Goal: Task Accomplishment & Management: Use online tool/utility

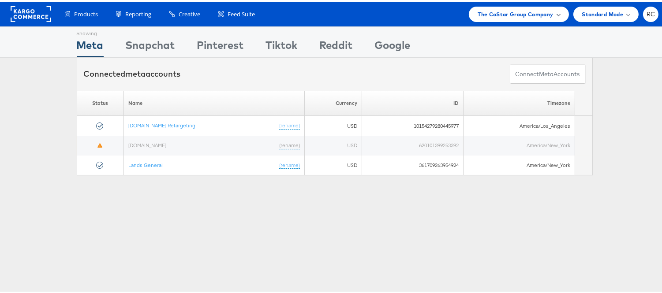
click at [526, 8] on span "The CoStar Group Company" at bounding box center [515, 12] width 75 height 9
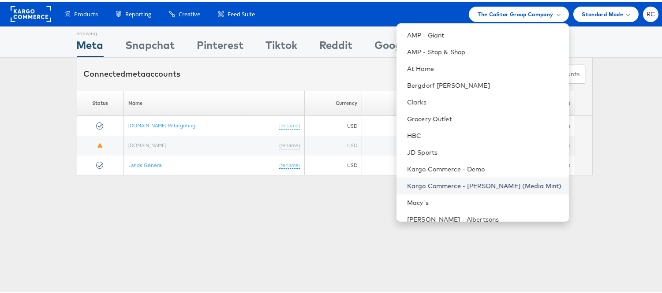
scroll to position [67, 0]
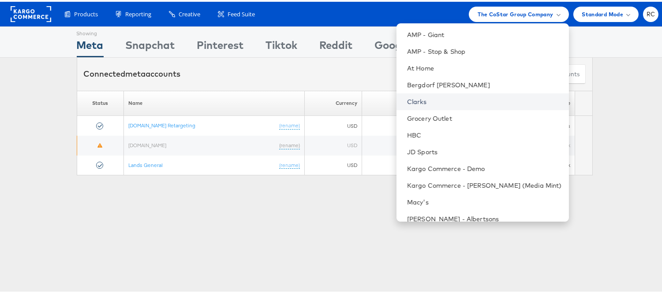
click at [439, 98] on link "Clarks" at bounding box center [484, 100] width 155 height 9
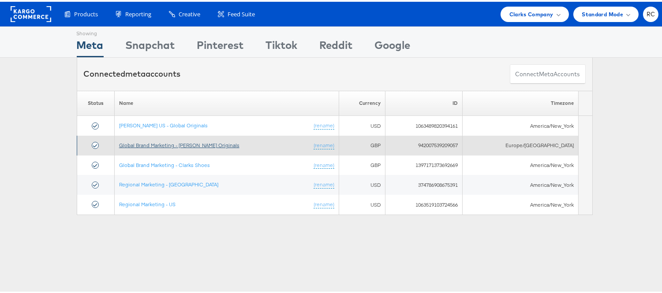
click at [189, 146] on link "Global Brand Marketing - [PERSON_NAME] Originals" at bounding box center [179, 143] width 120 height 7
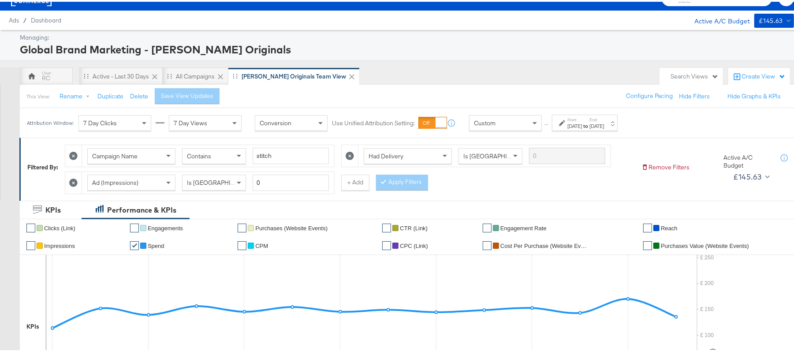
scroll to position [15, 0]
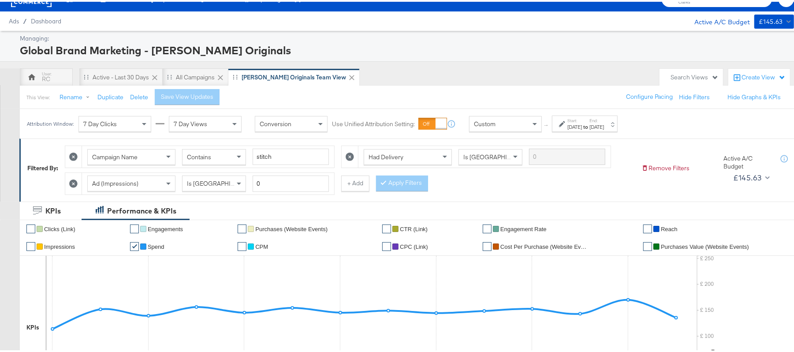
click at [581, 123] on div "[DATE]" at bounding box center [575, 125] width 15 height 7
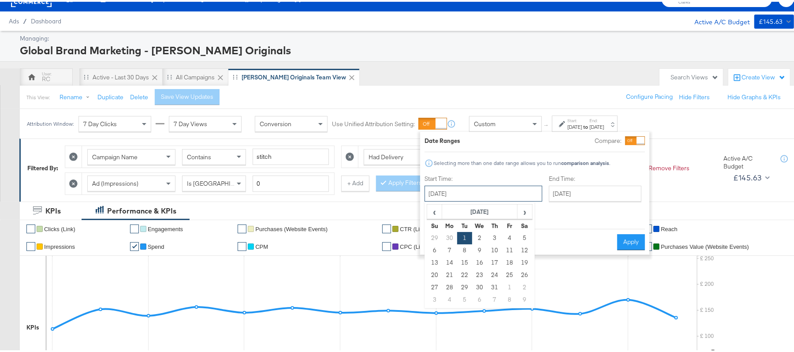
click at [460, 194] on input "[DATE]" at bounding box center [484, 192] width 118 height 16
click at [509, 283] on td "1" at bounding box center [509, 286] width 15 height 12
type input "August 1st 2025"
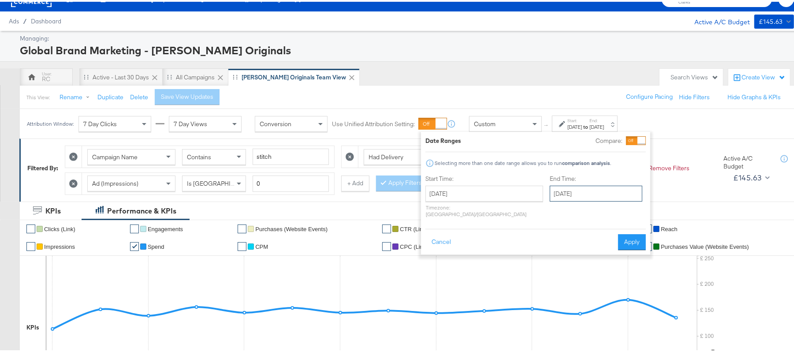
click at [565, 196] on input "August 1st 2025" at bounding box center [596, 192] width 93 height 16
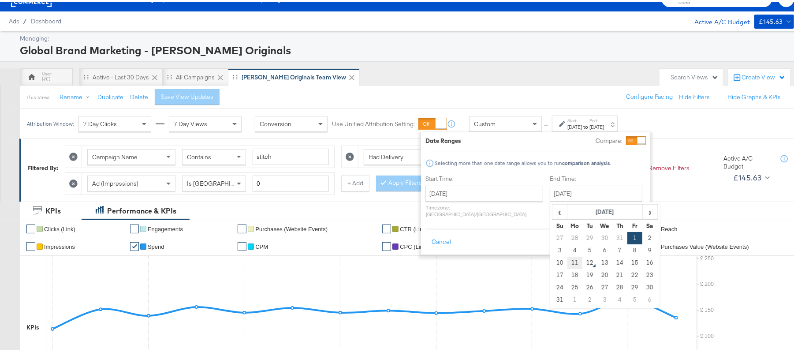
click at [568, 261] on td "11" at bounding box center [575, 261] width 15 height 12
type input "August 11th 2025"
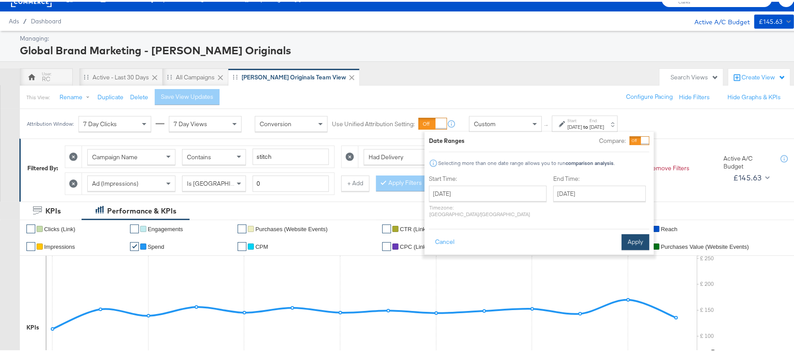
click at [633, 232] on button "Apply" at bounding box center [636, 240] width 28 height 16
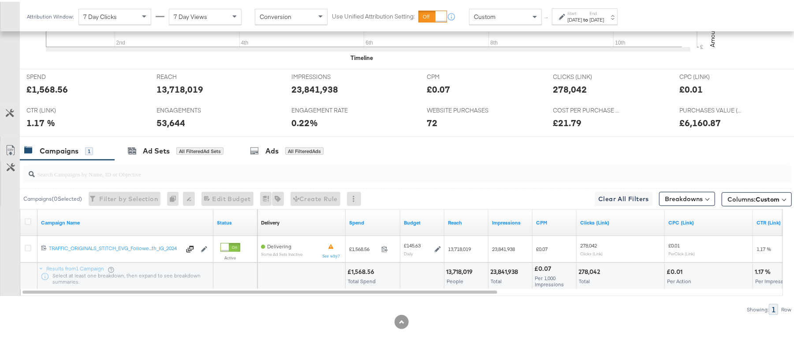
scroll to position [359, 0]
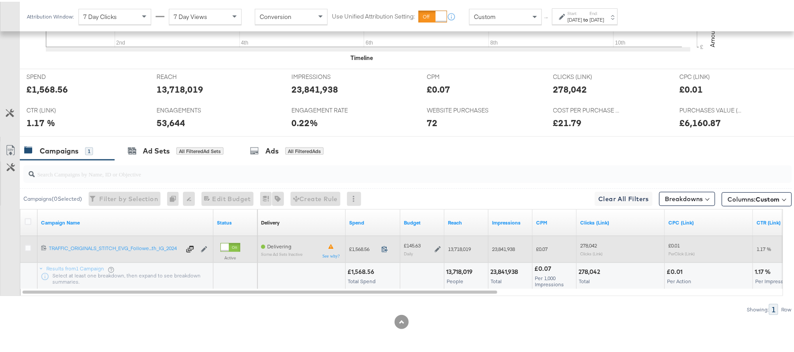
click at [387, 249] on icon at bounding box center [385, 247] width 7 height 7
click at [436, 244] on icon at bounding box center [438, 247] width 6 height 6
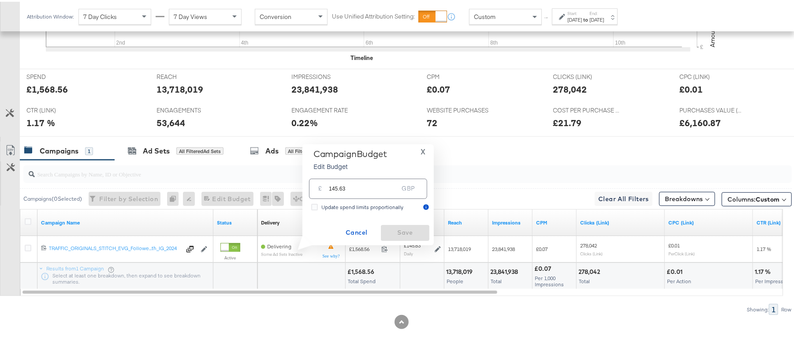
click at [380, 187] on input "145.63" at bounding box center [364, 183] width 70 height 19
type input "145.51"
click at [393, 227] on span "Save" at bounding box center [405, 230] width 41 height 11
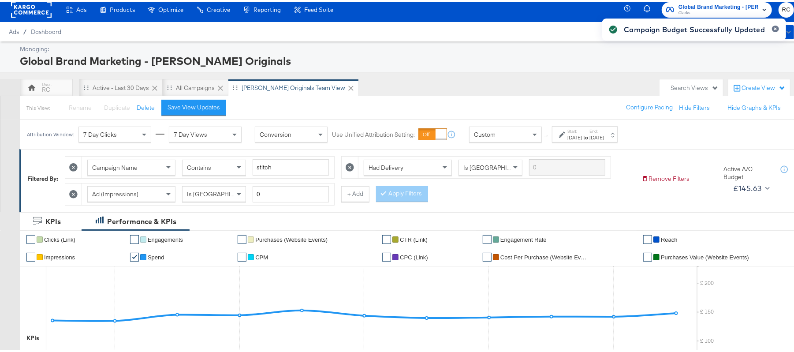
scroll to position [0, 0]
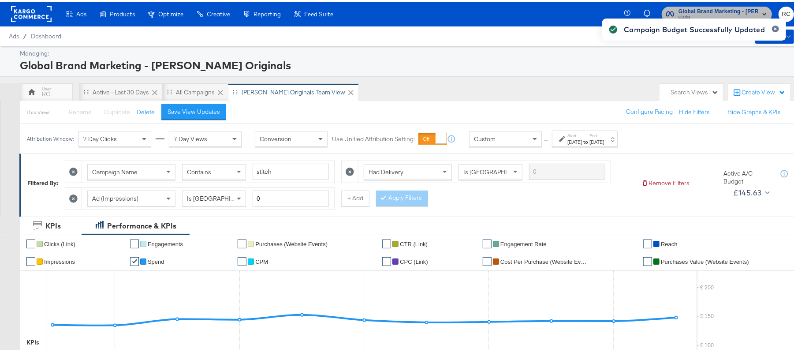
click at [721, 6] on span "Global Brand Marketing - [PERSON_NAME] Originals" at bounding box center [719, 9] width 80 height 9
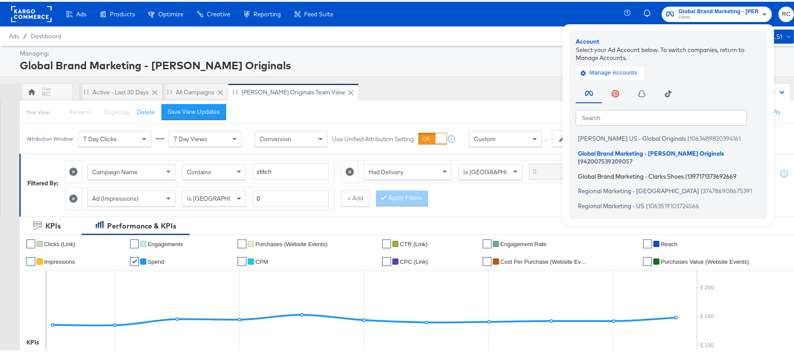
click at [630, 171] on span "Global Brand Marketing - Clarks Shoes" at bounding box center [631, 174] width 106 height 7
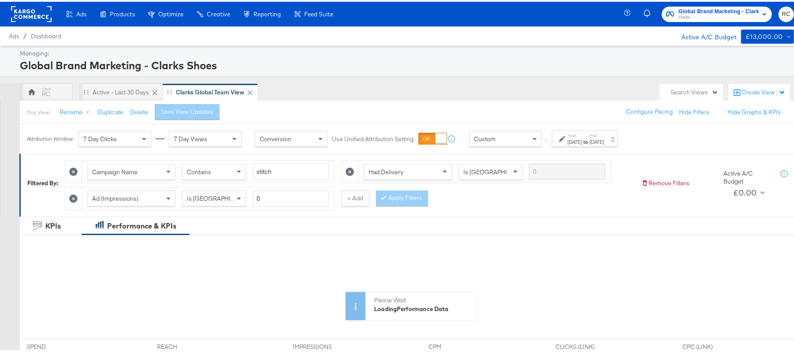
click at [582, 138] on div "[DATE]" at bounding box center [575, 140] width 15 height 7
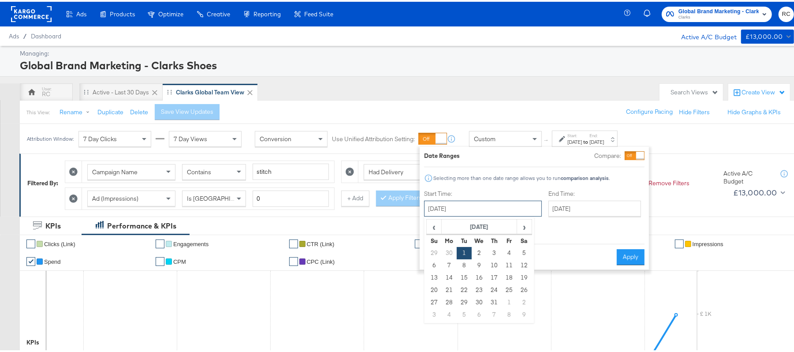
click at [470, 211] on input "[DATE]" at bounding box center [483, 207] width 118 height 16
click at [508, 298] on td "1" at bounding box center [509, 301] width 15 height 12
type input "August 1st 2025"
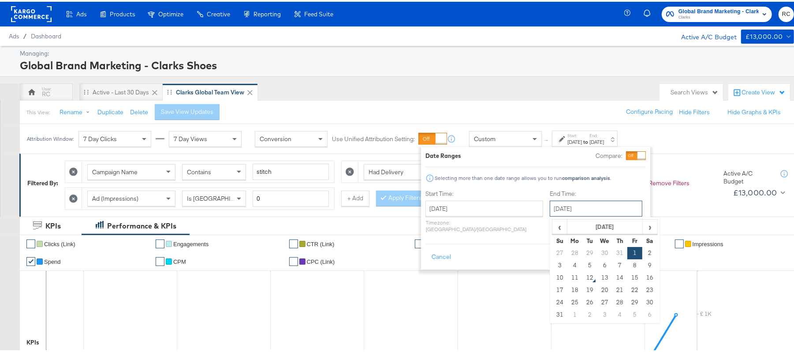
click at [563, 205] on input "August 1st 2025" at bounding box center [596, 207] width 93 height 16
click at [568, 279] on td "11" at bounding box center [575, 276] width 15 height 12
type input "August 11th 2025"
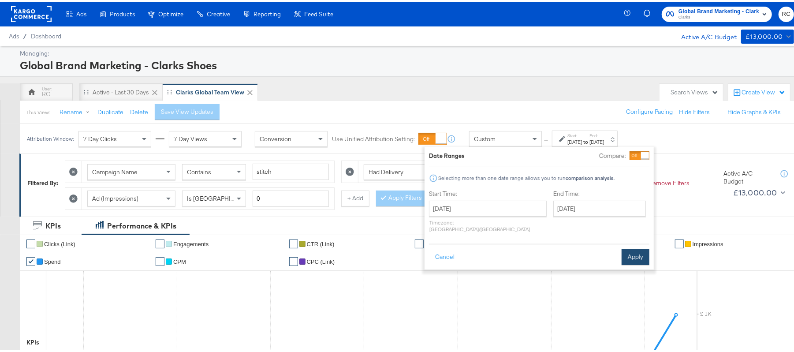
click at [630, 251] on button "Apply" at bounding box center [636, 255] width 28 height 16
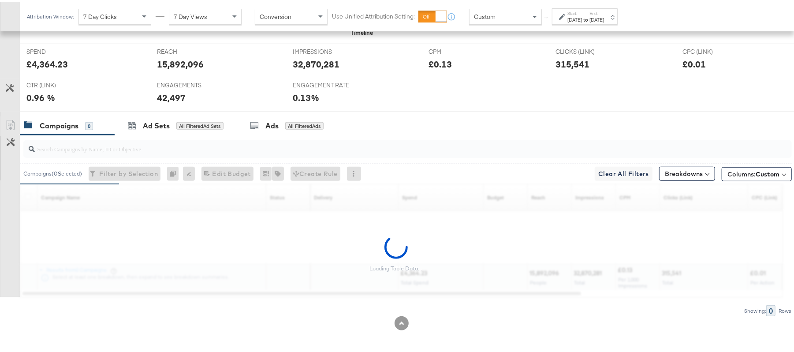
scroll to position [385, 0]
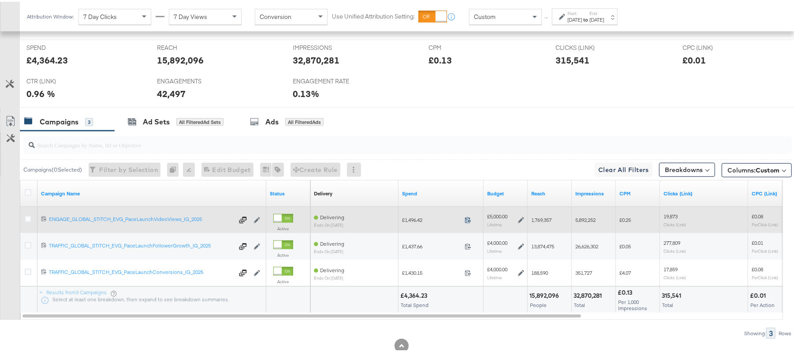
click at [468, 221] on icon at bounding box center [468, 218] width 7 height 7
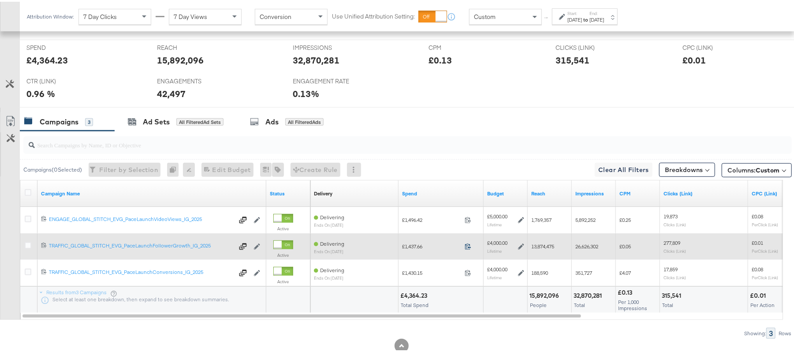
click at [464, 249] on span at bounding box center [470, 246] width 19 height 7
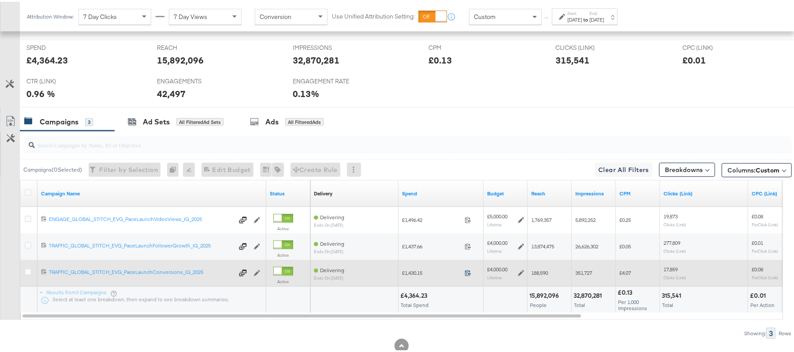
click at [469, 272] on icon at bounding box center [468, 271] width 7 height 7
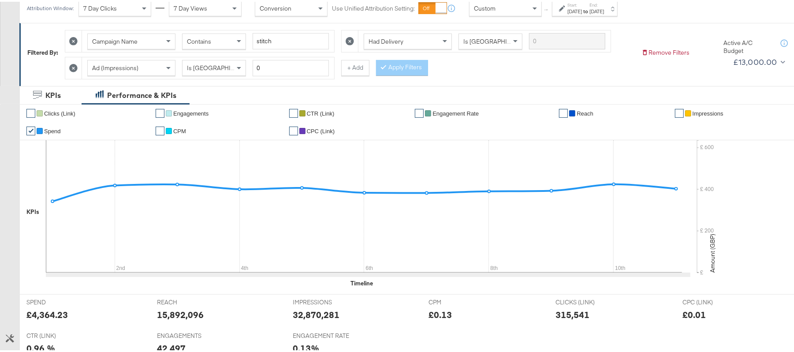
scroll to position [0, 0]
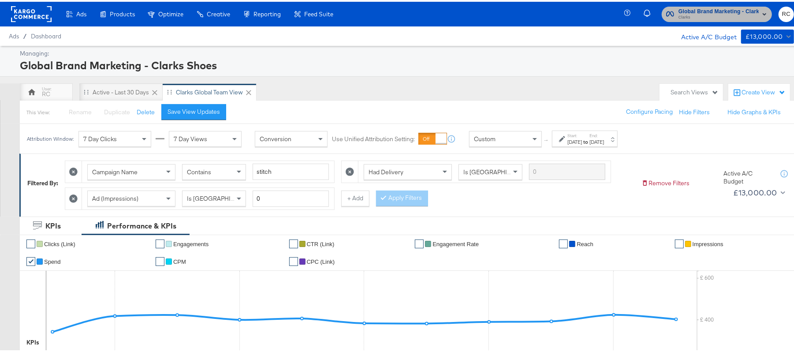
click at [710, 13] on span "Clarks" at bounding box center [719, 15] width 80 height 7
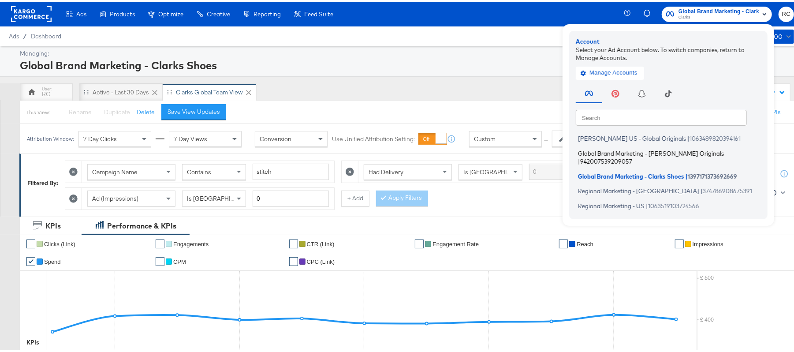
click at [594, 154] on span "Global Brand Marketing - [PERSON_NAME] Originals" at bounding box center [651, 151] width 146 height 7
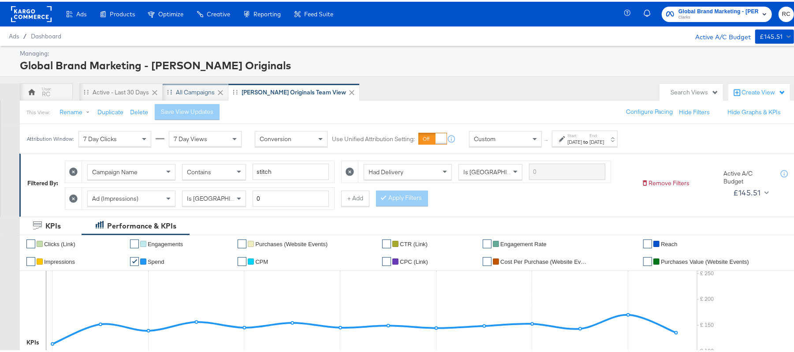
scroll to position [0, 0]
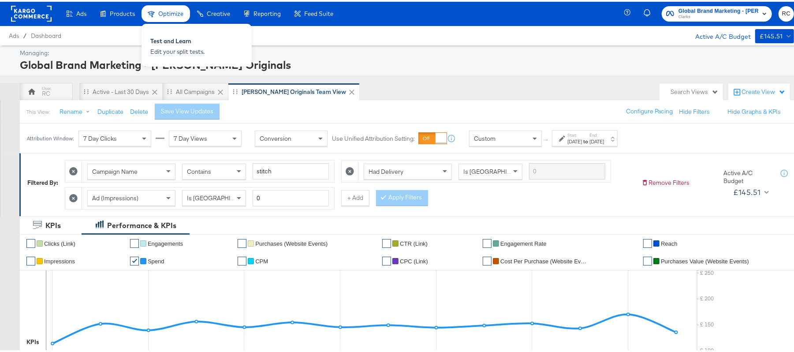
click at [338, 39] on div "Optimize Test and Learn Edit your split tests." at bounding box center [252, 43] width 221 height 43
